Goal: Book appointment/travel/reservation

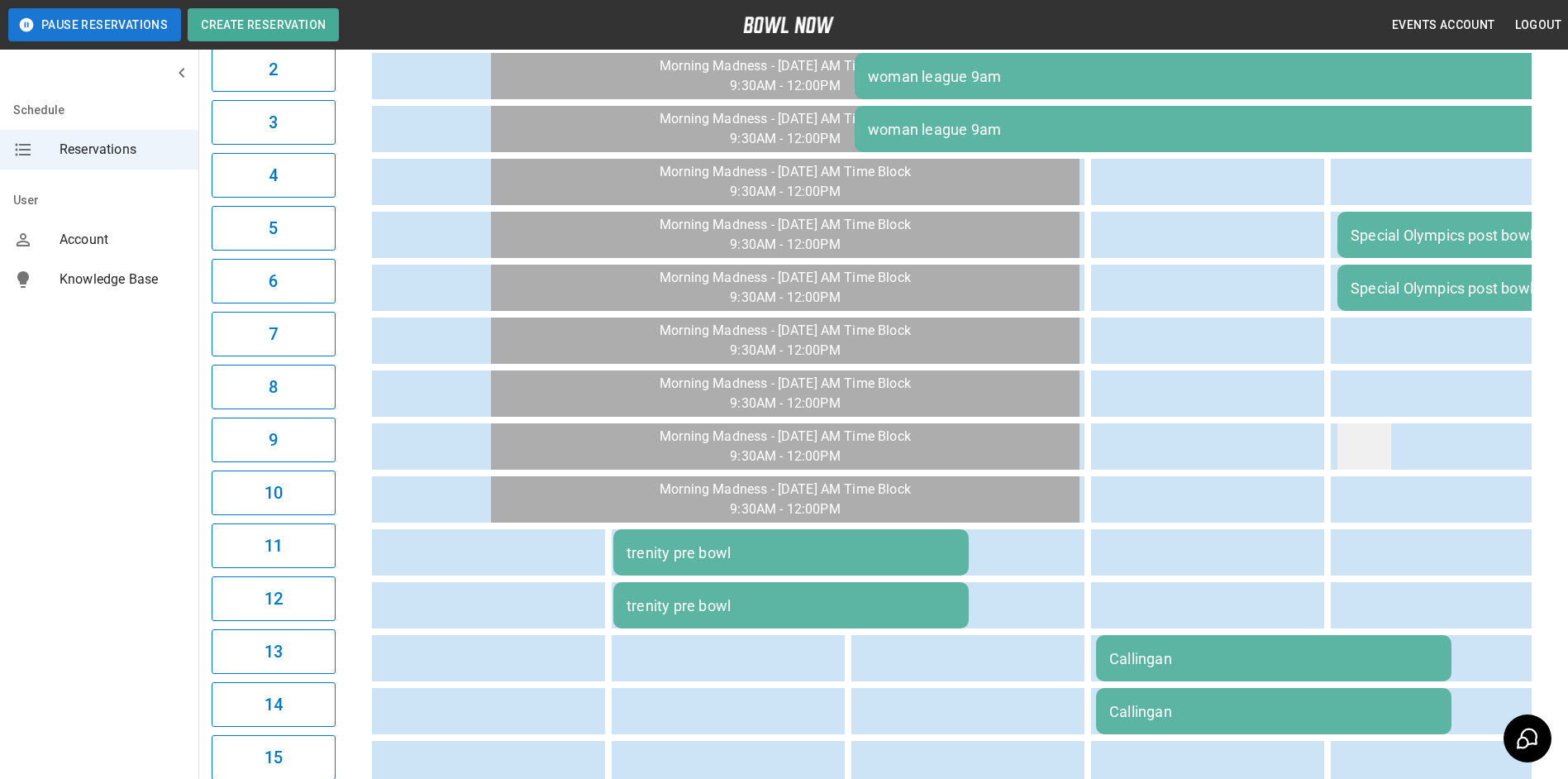
scroll to position [428, 0]
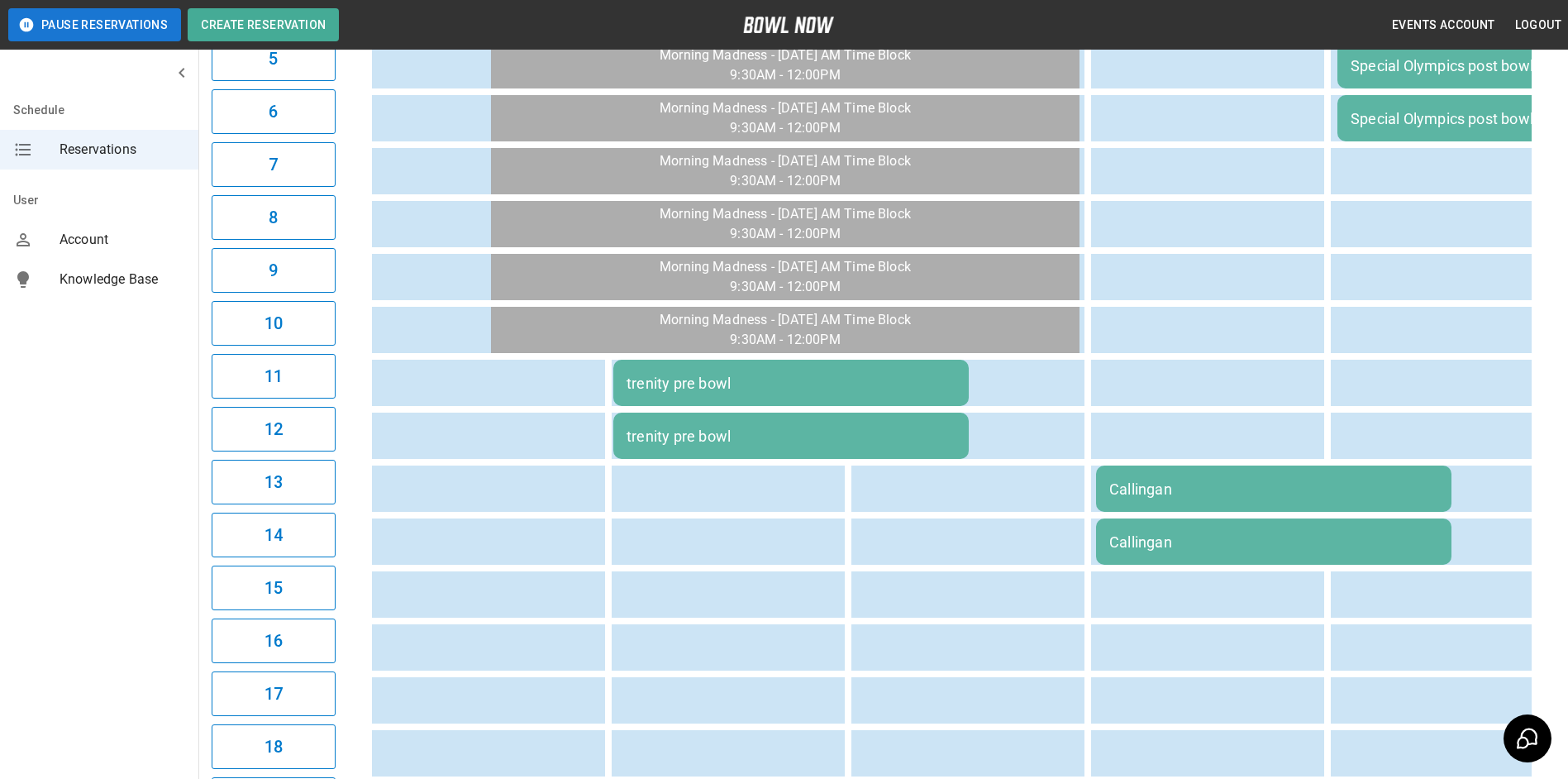
drag, startPoint x: 1295, startPoint y: 461, endPoint x: 1155, endPoint y: 521, distance: 152.3
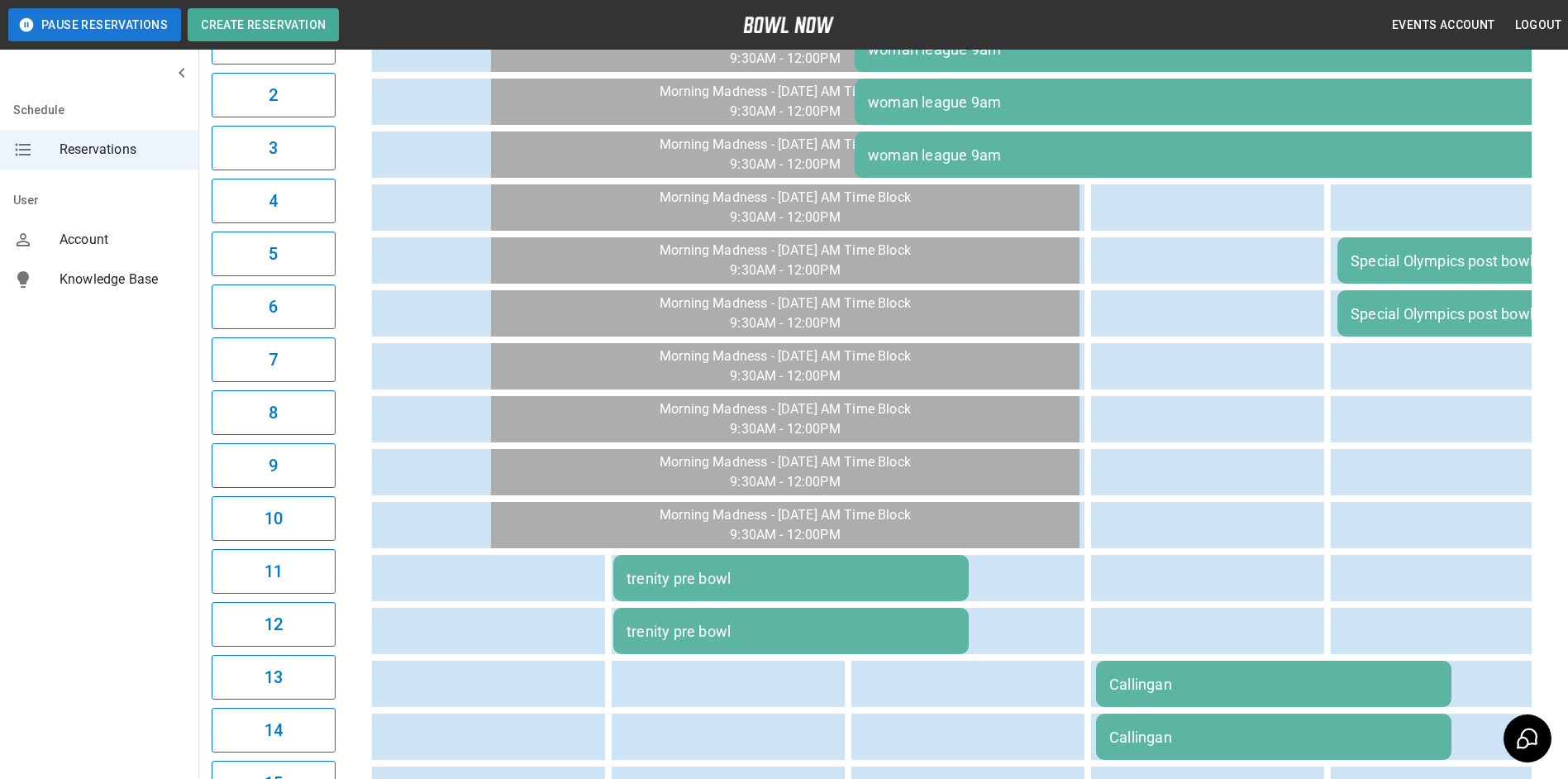
scroll to position [165, 0]
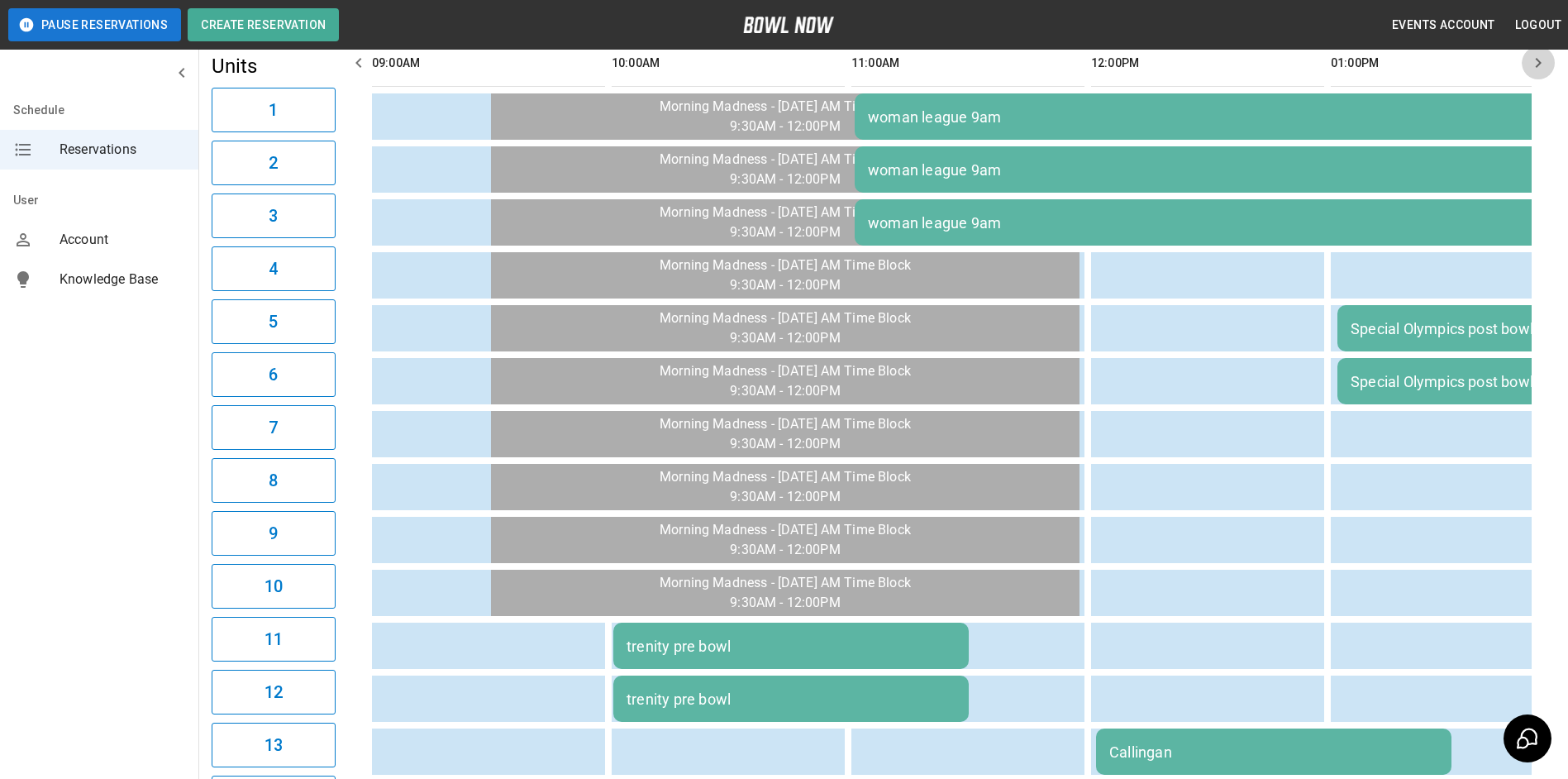
click at [1537, 60] on icon "button" at bounding box center [1539, 62] width 5 height 10
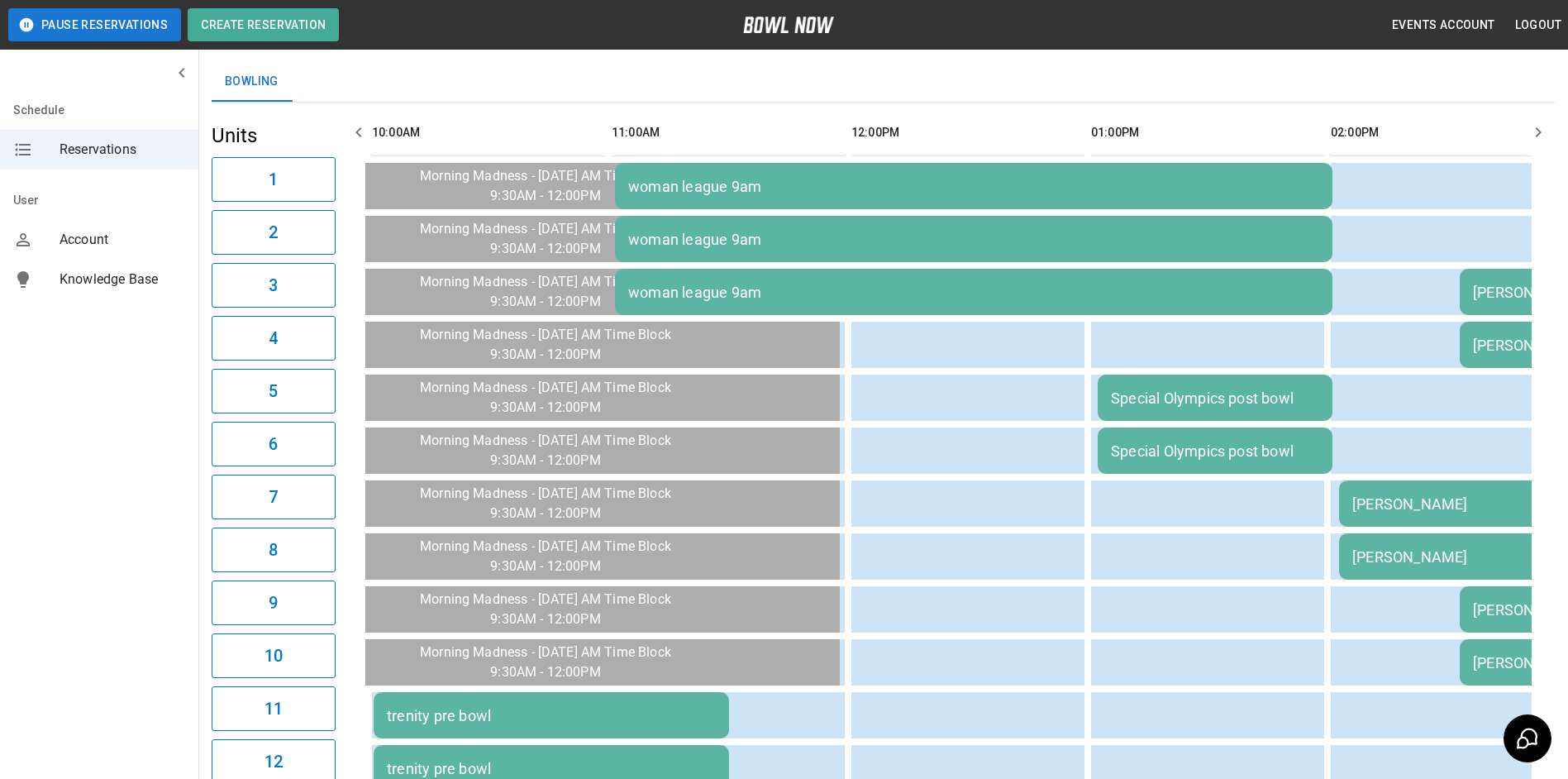
scroll to position [15, 0]
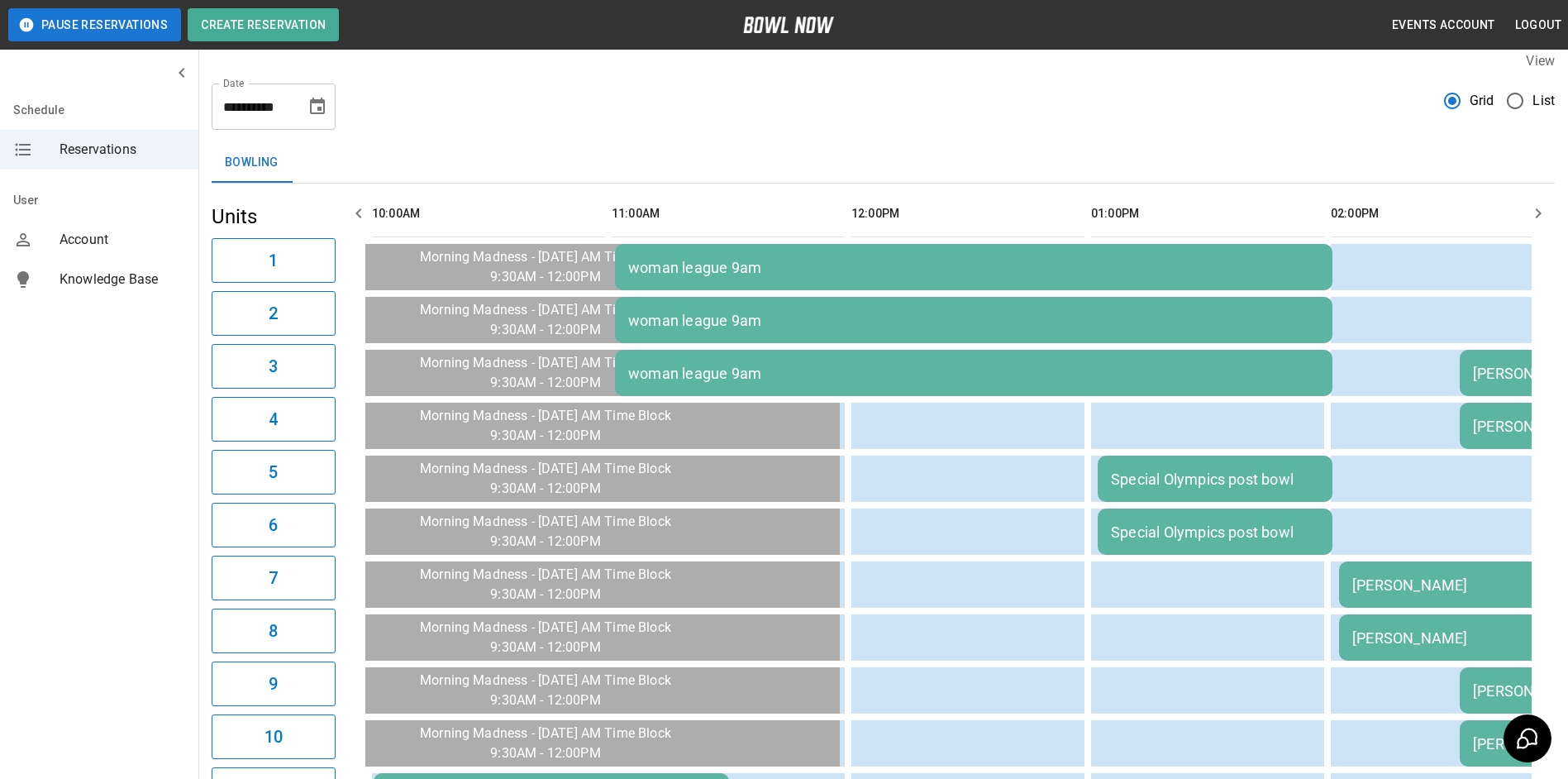
click at [1527, 197] on th "sticky table" at bounding box center [1547, 214] width 54 height 47
click at [1530, 218] on icon "button" at bounding box center [1538, 214] width 20 height 20
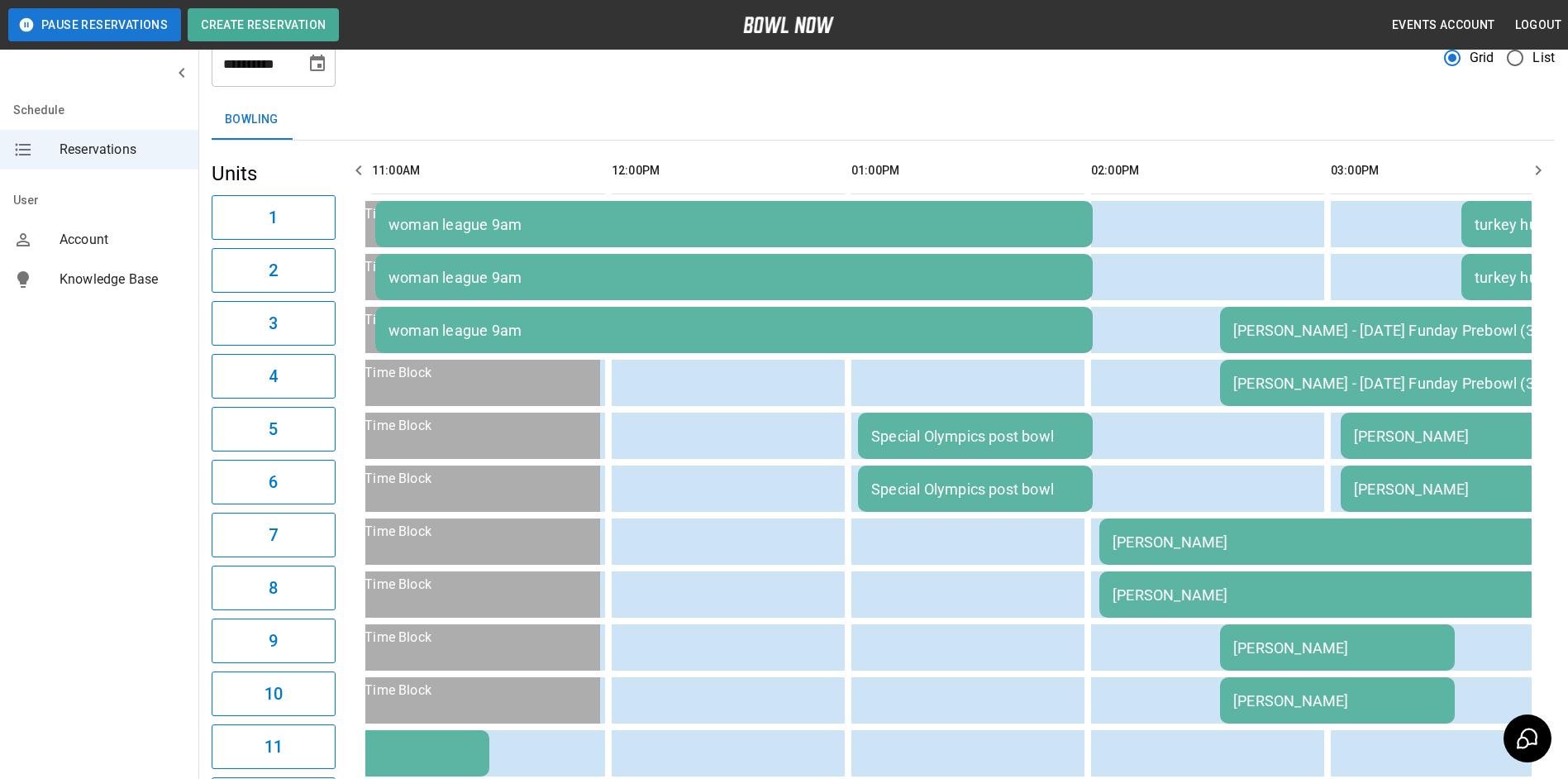
scroll to position [97, 0]
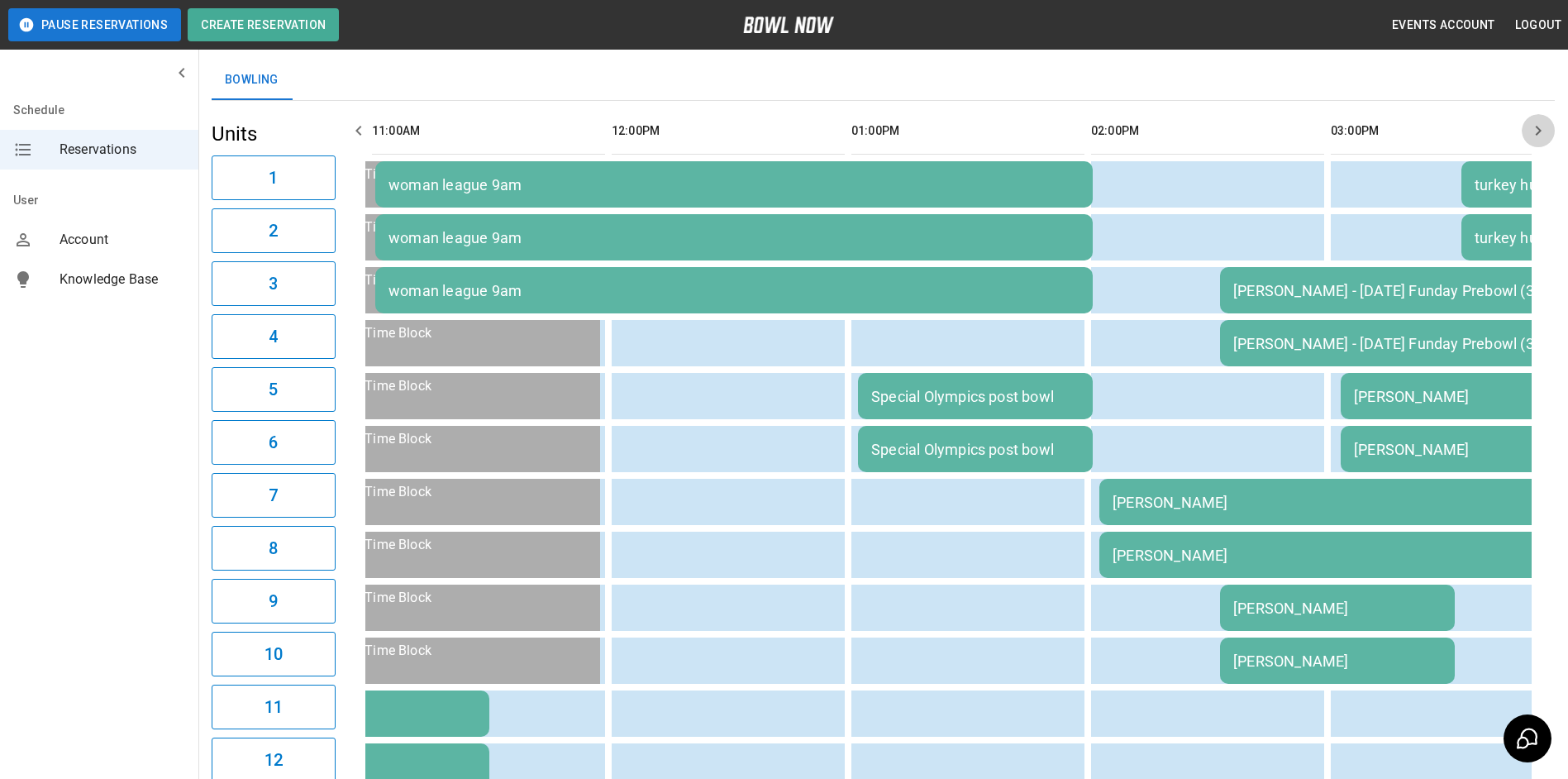
click at [1531, 132] on icon "button" at bounding box center [1538, 131] width 20 height 20
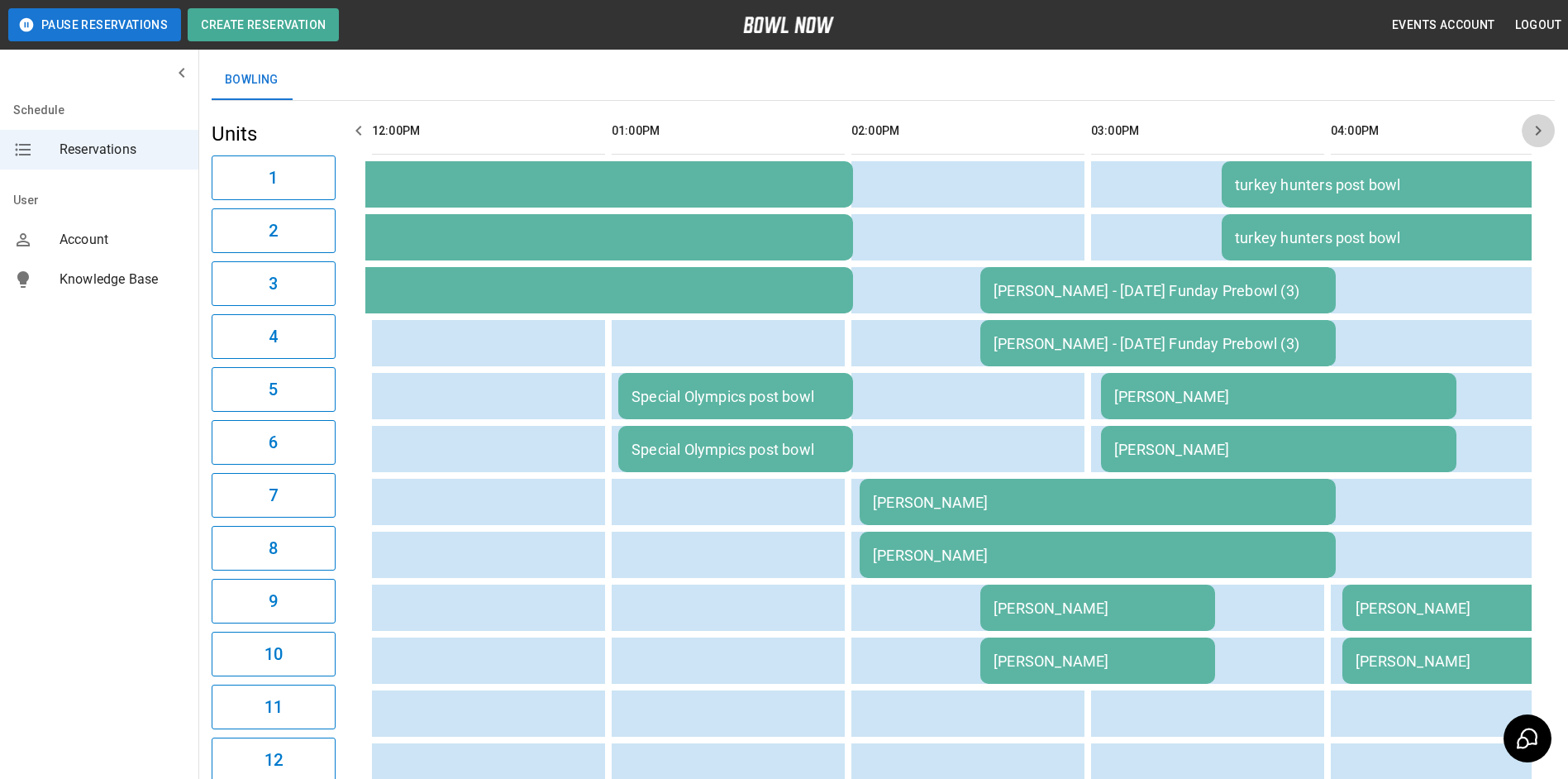
click at [1531, 132] on icon "button" at bounding box center [1538, 131] width 20 height 20
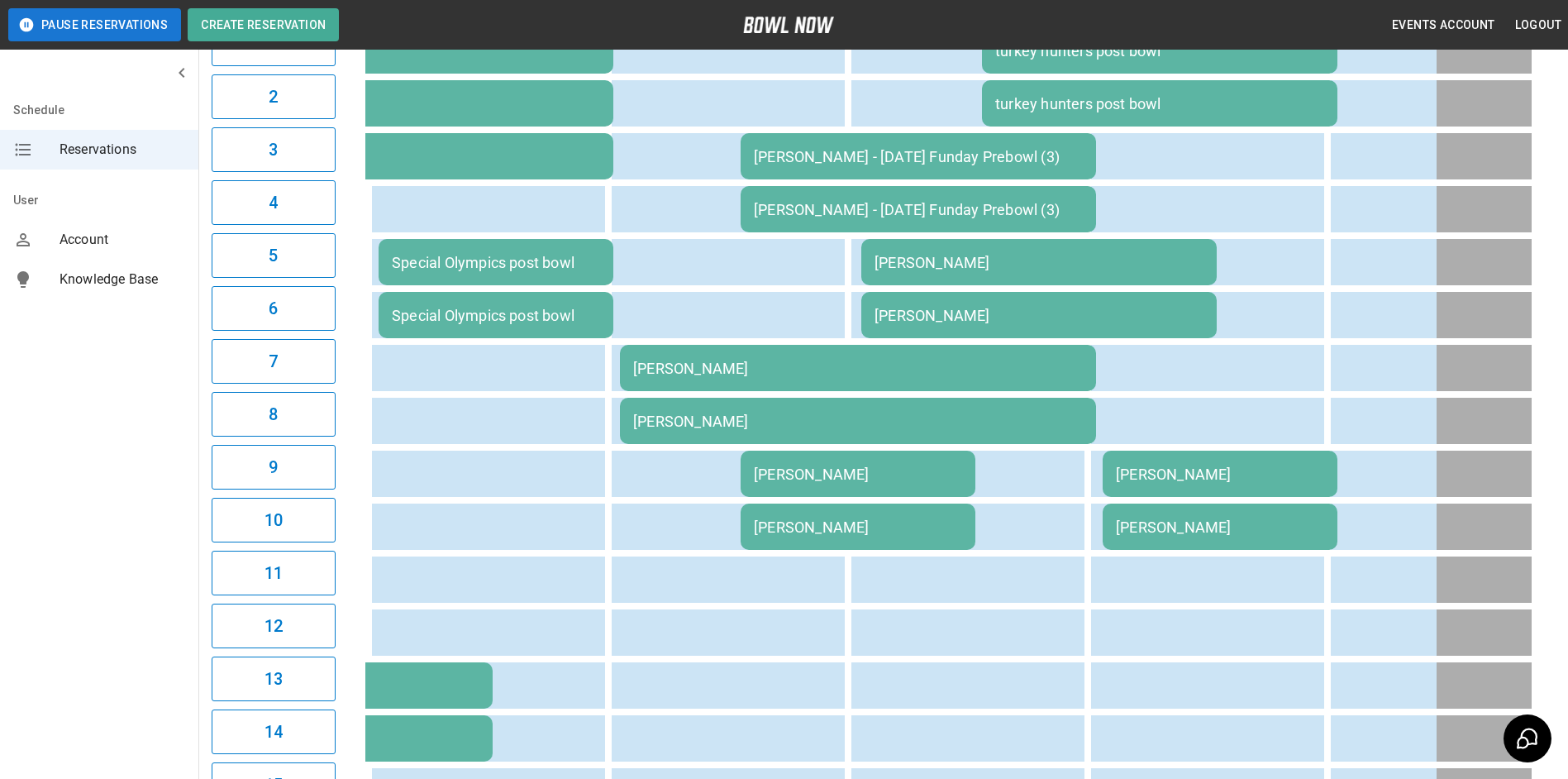
scroll to position [0, 0]
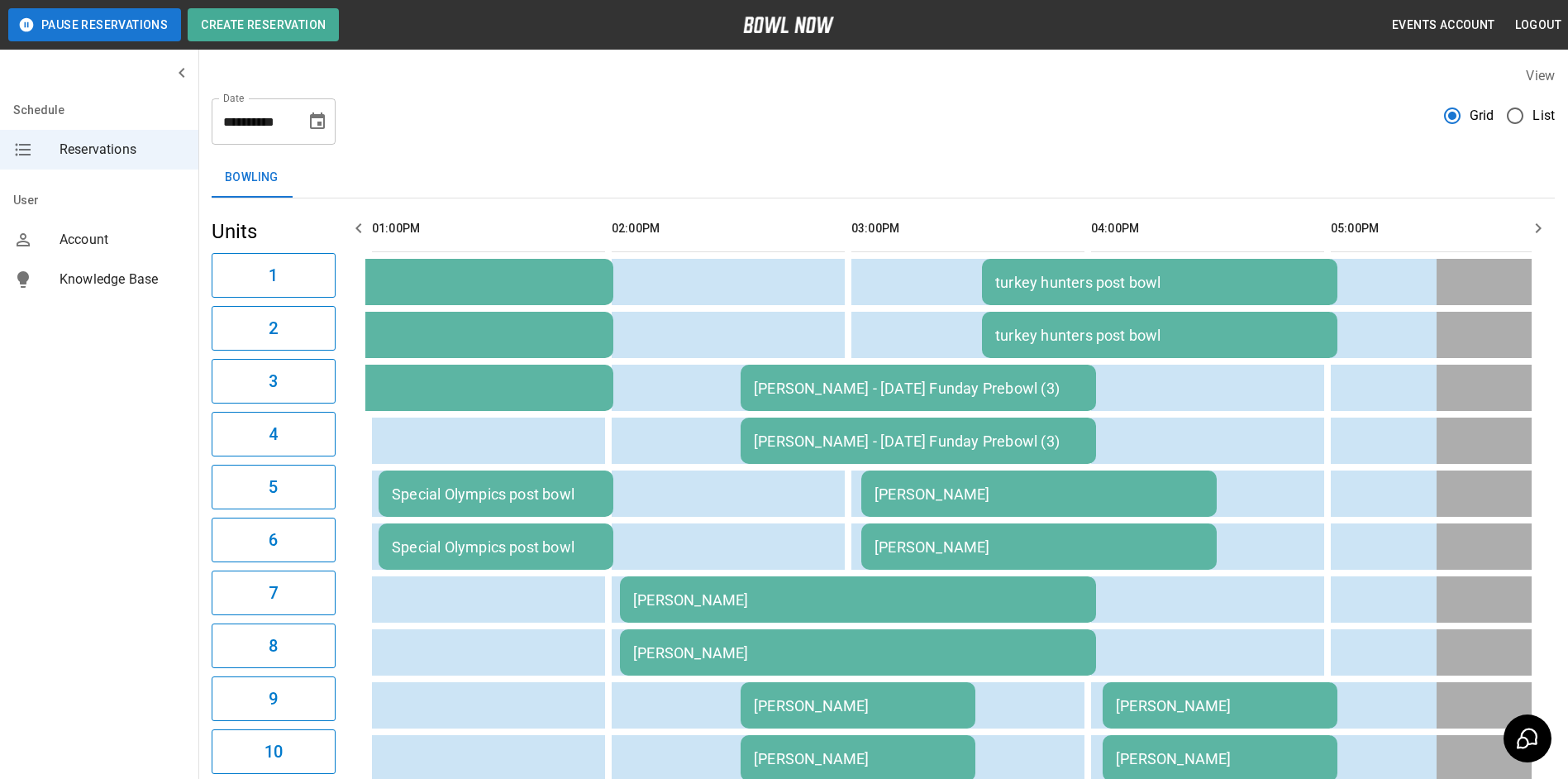
click at [354, 221] on icon "button" at bounding box center [359, 228] width 20 height 20
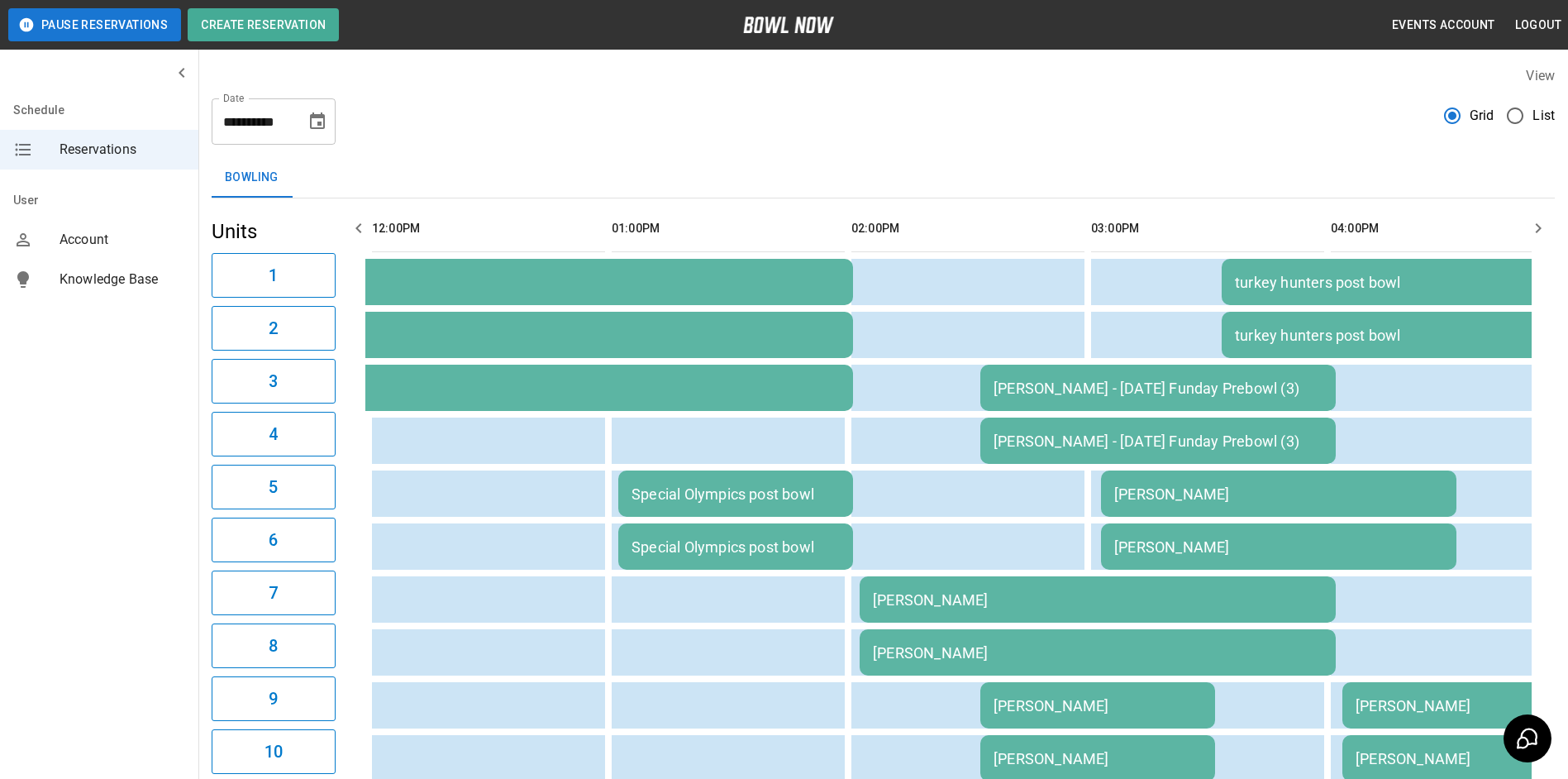
click at [354, 221] on icon "button" at bounding box center [359, 228] width 20 height 20
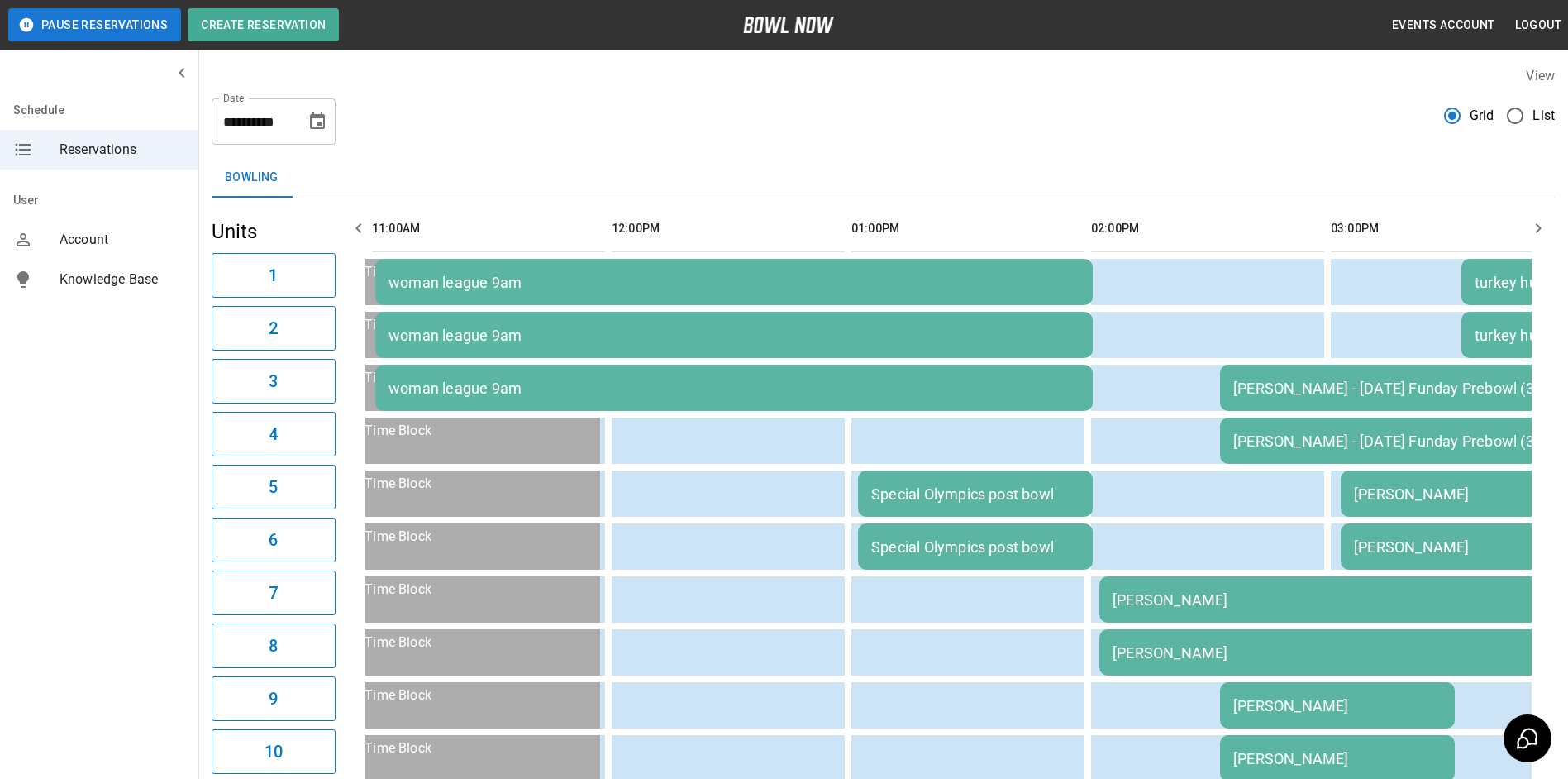
click at [354, 221] on icon "button" at bounding box center [359, 228] width 20 height 20
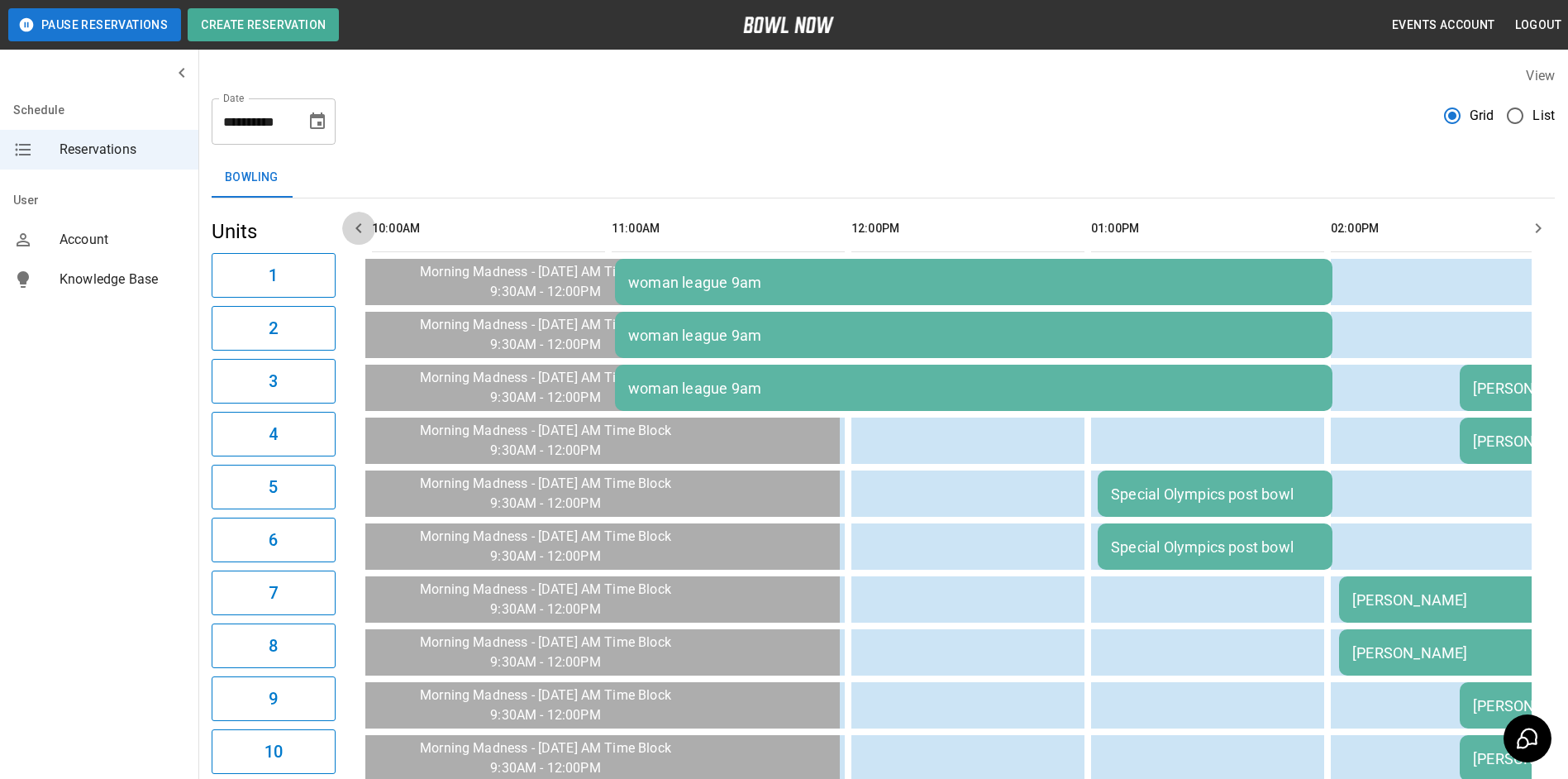
click at [354, 221] on icon "button" at bounding box center [359, 228] width 20 height 20
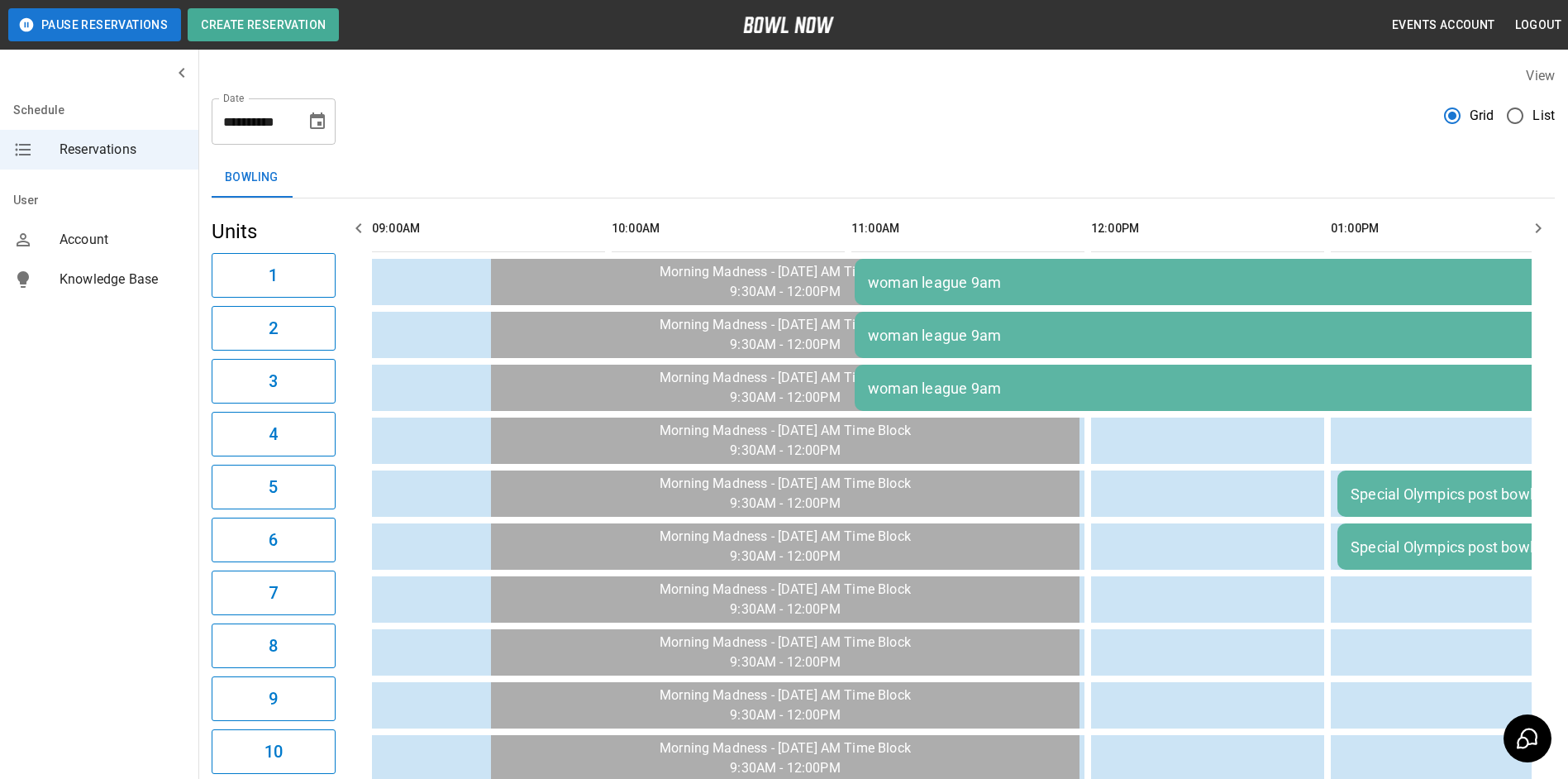
click at [363, 228] on icon "button" at bounding box center [359, 228] width 20 height 20
